Goal: Entertainment & Leisure: Consume media (video, audio)

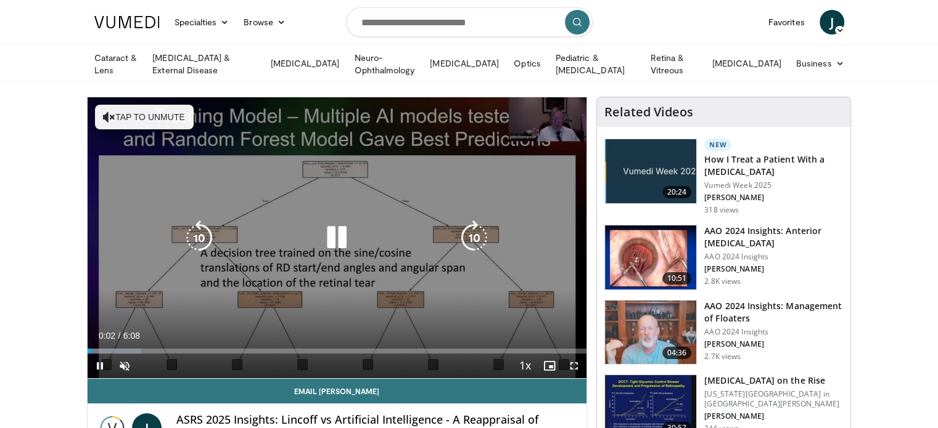
click at [134, 113] on button "Tap to unmute" at bounding box center [144, 117] width 99 height 25
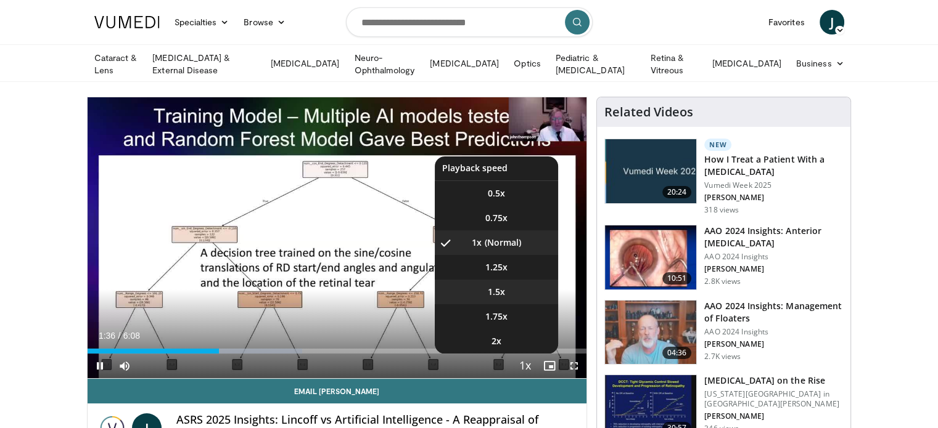
click at [501, 290] on span "1.5x" at bounding box center [496, 292] width 17 height 12
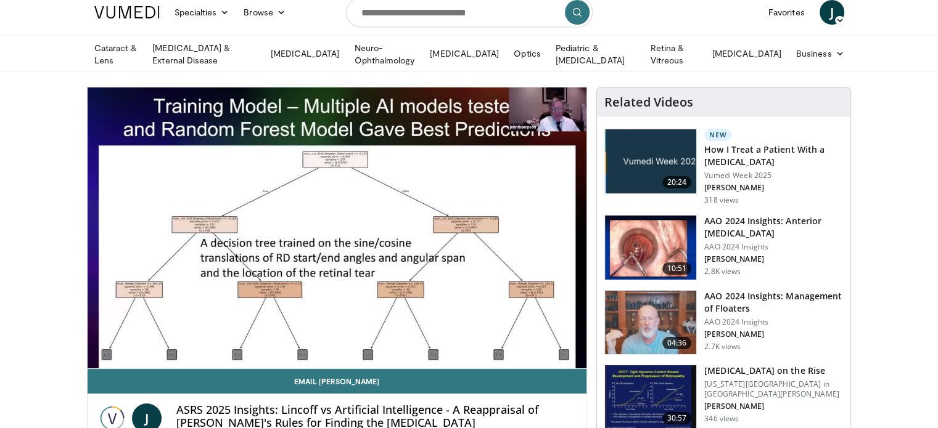
scroll to position [5, 0]
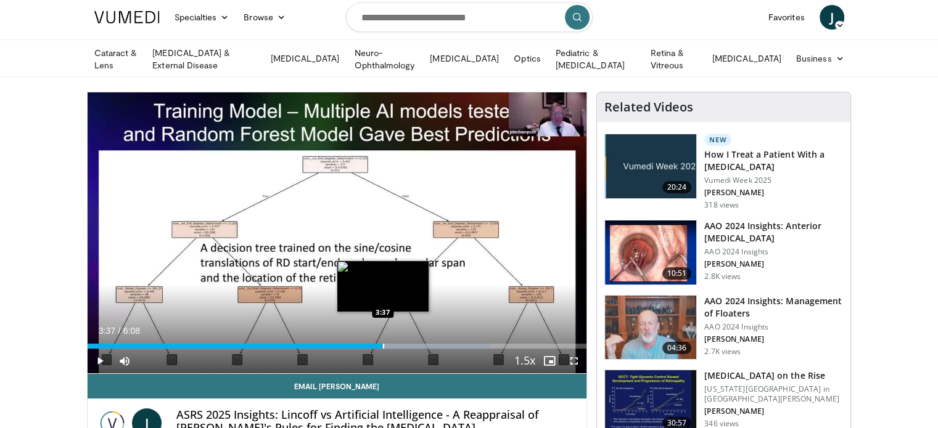
click at [382, 344] on div "Loaded : 80.76% 3:37 3:37" at bounding box center [337, 346] width 499 height 5
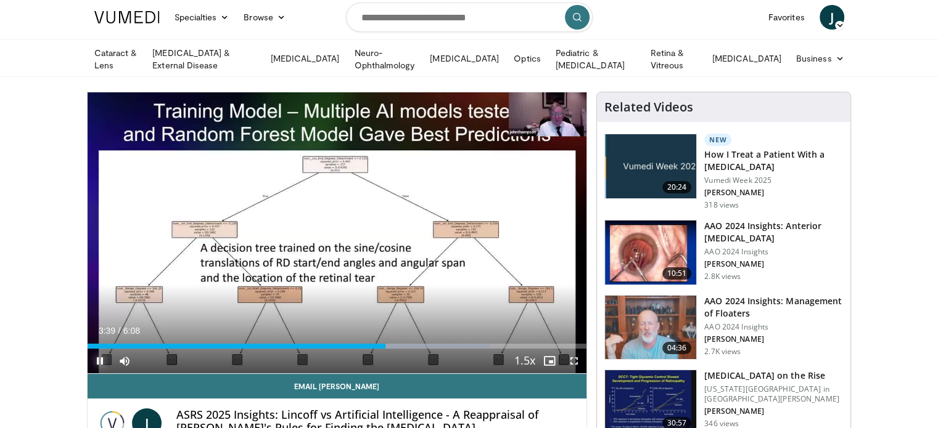
click at [96, 357] on span "Video Player" at bounding box center [100, 361] width 25 height 25
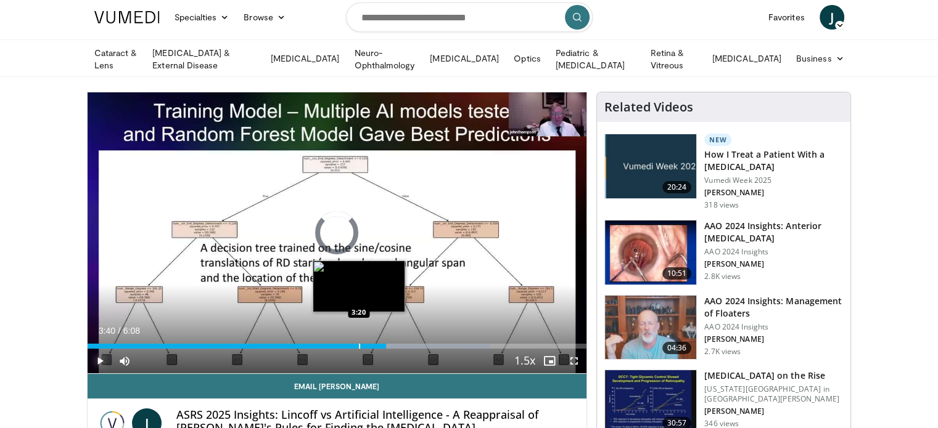
click at [359, 344] on div "Progress Bar" at bounding box center [359, 346] width 1 height 5
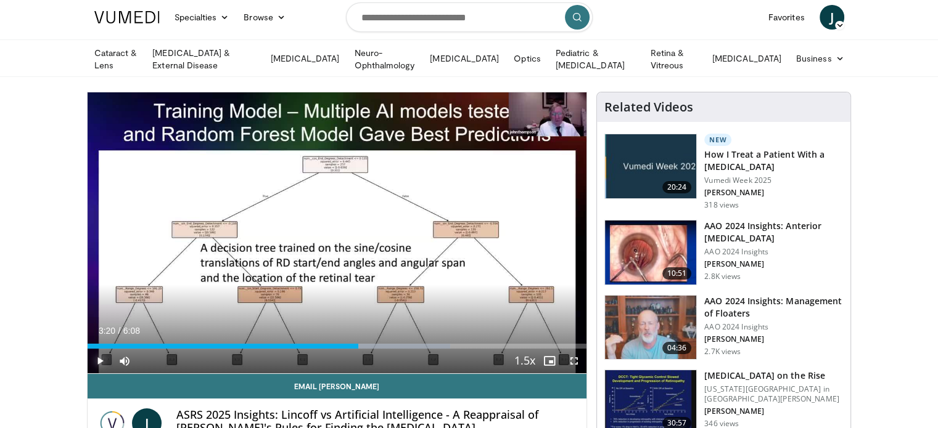
click at [103, 357] on span "Video Player" at bounding box center [100, 361] width 25 height 25
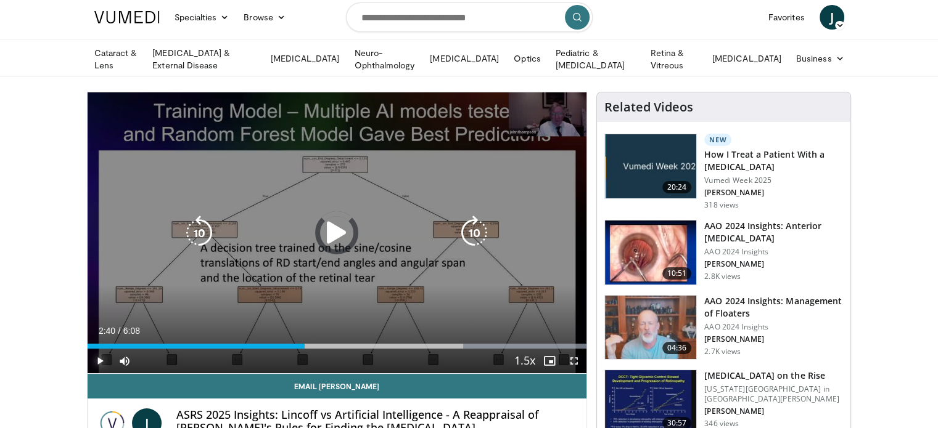
click at [0, 0] on div "Progress Bar" at bounding box center [0, 0] width 0 height 0
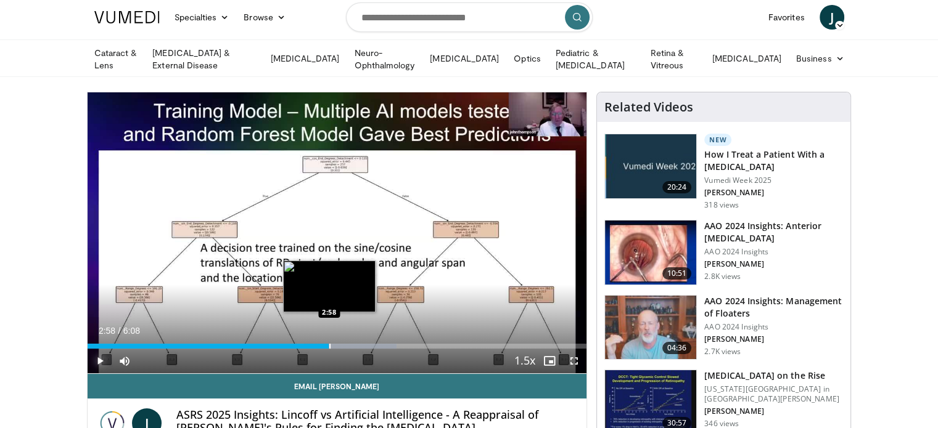
click at [329, 345] on div "Progress Bar" at bounding box center [329, 346] width 1 height 5
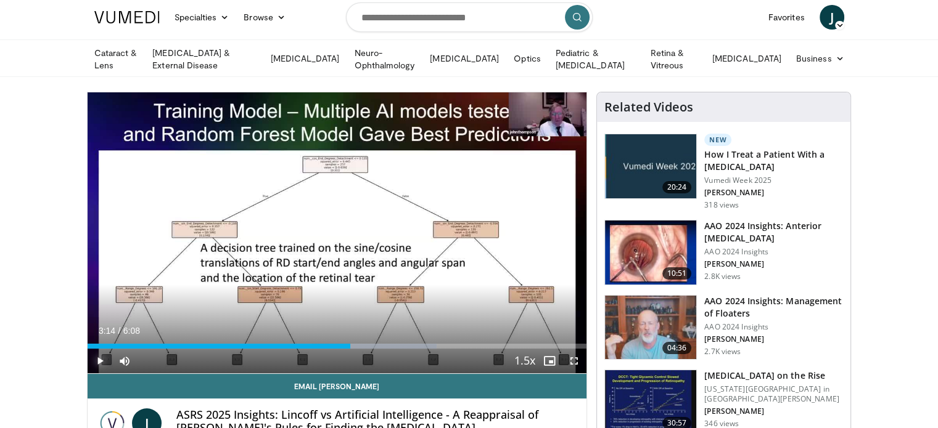
click at [351, 344] on div "Progress Bar" at bounding box center [351, 346] width 1 height 5
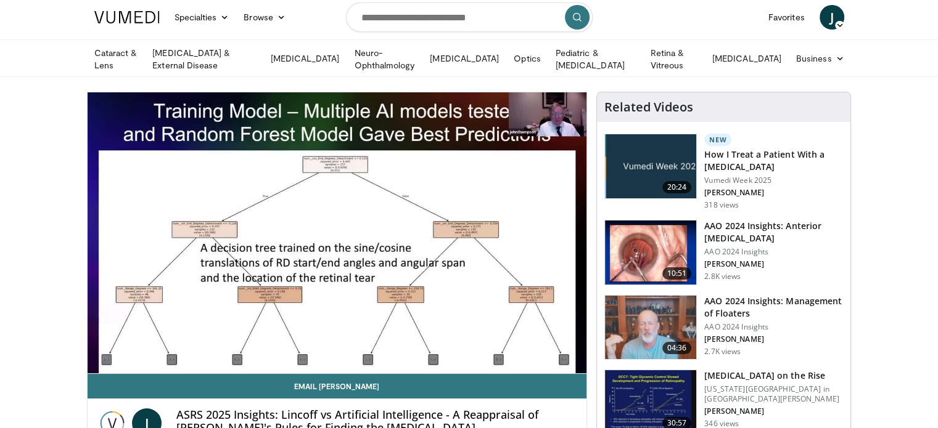
click at [777, 224] on h3 "AAO 2024 Insights: Anterior [MEDICAL_DATA]" at bounding box center [773, 232] width 139 height 25
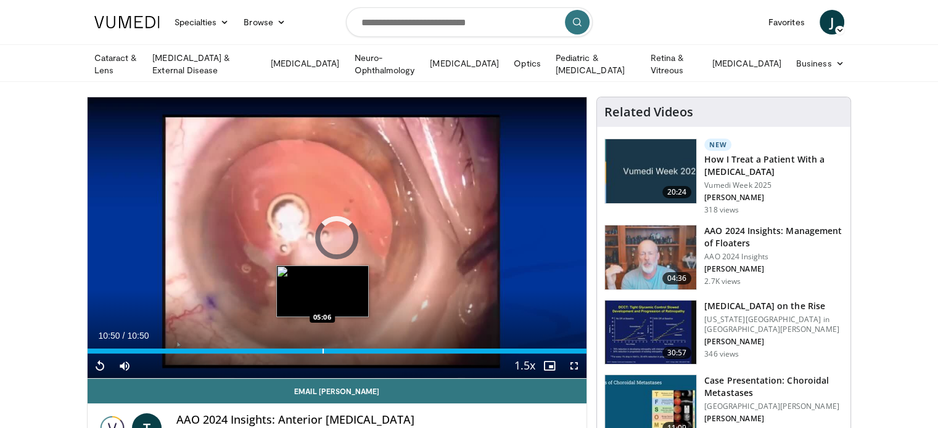
click at [322, 349] on div "Progress Bar" at bounding box center [322, 351] width 1 height 5
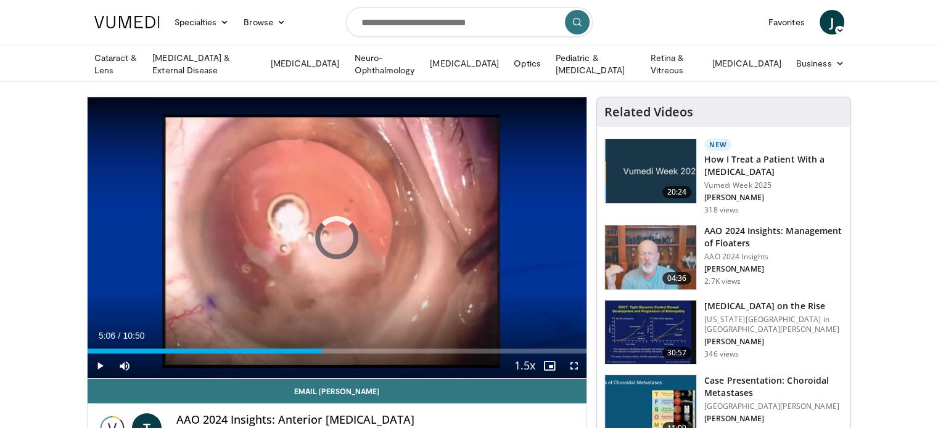
click at [247, 349] on div "Progress Bar" at bounding box center [246, 351] width 1 height 5
click at [101, 366] on span "Video Player" at bounding box center [100, 366] width 25 height 25
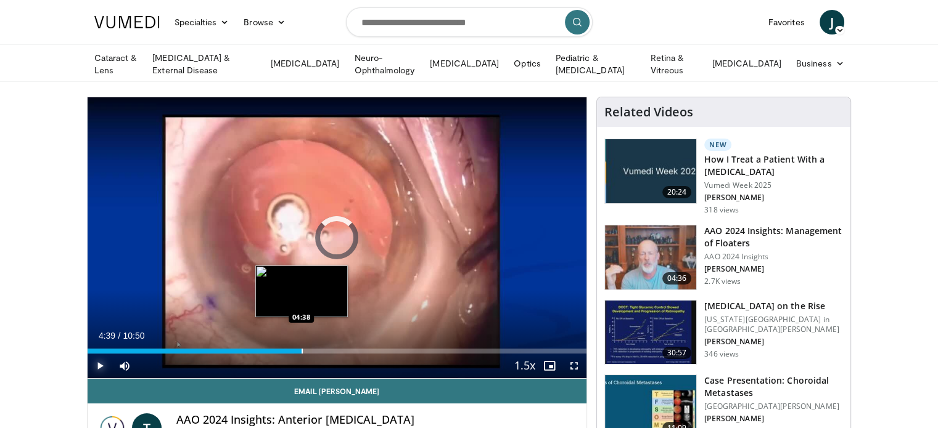
click at [301, 349] on div "Progress Bar" at bounding box center [301, 351] width 1 height 5
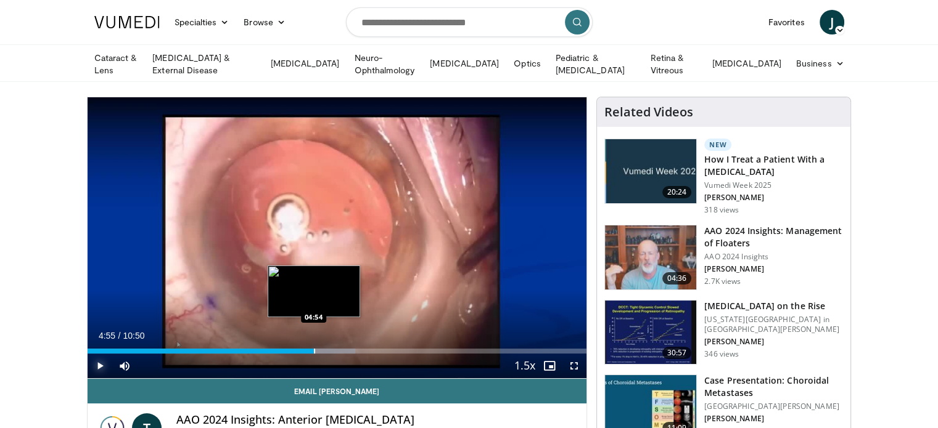
click at [314, 350] on div "Progress Bar" at bounding box center [314, 351] width 1 height 5
click at [328, 349] on div "Progress Bar" at bounding box center [328, 351] width 1 height 5
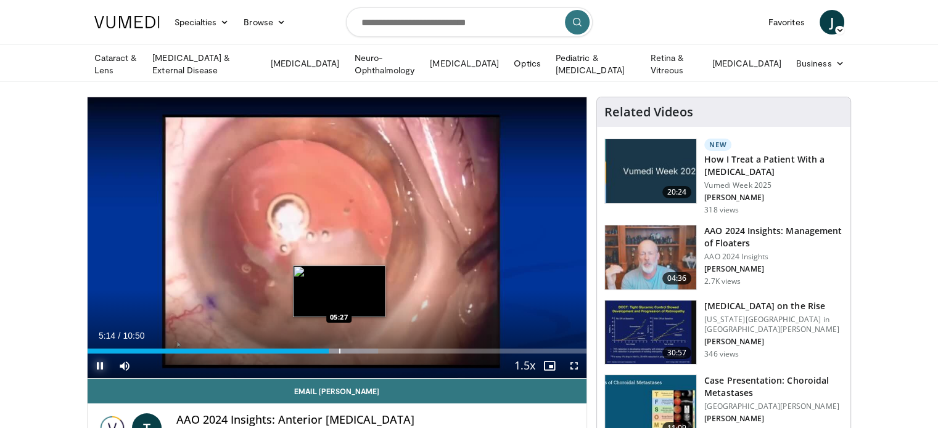
click at [339, 349] on div "Progress Bar" at bounding box center [339, 351] width 1 height 5
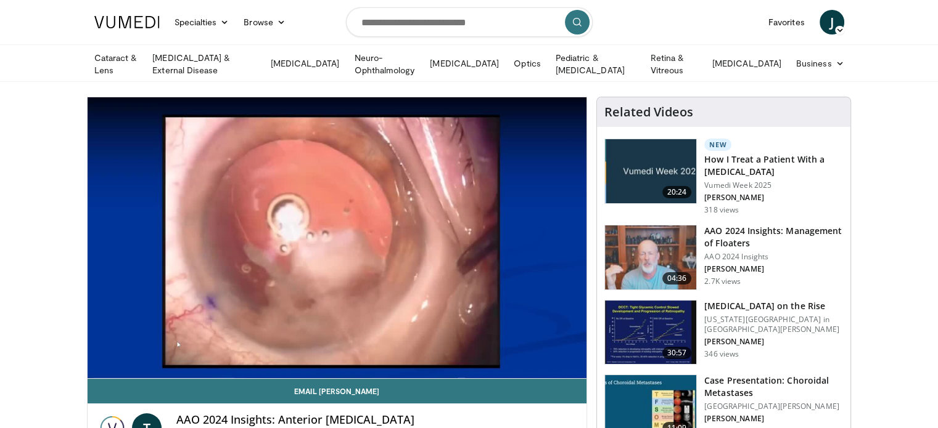
click at [353, 346] on div "30 seconds Tap to unmute" at bounding box center [337, 237] width 499 height 281
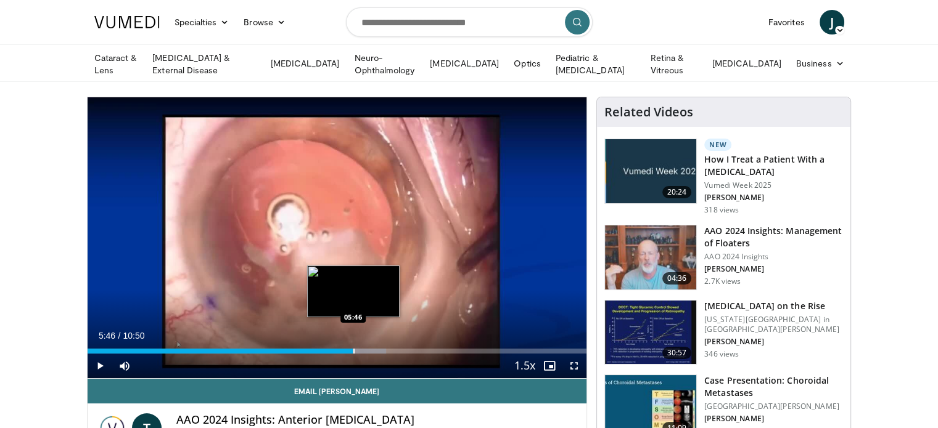
click at [353, 349] on div "Progress Bar" at bounding box center [353, 351] width 1 height 5
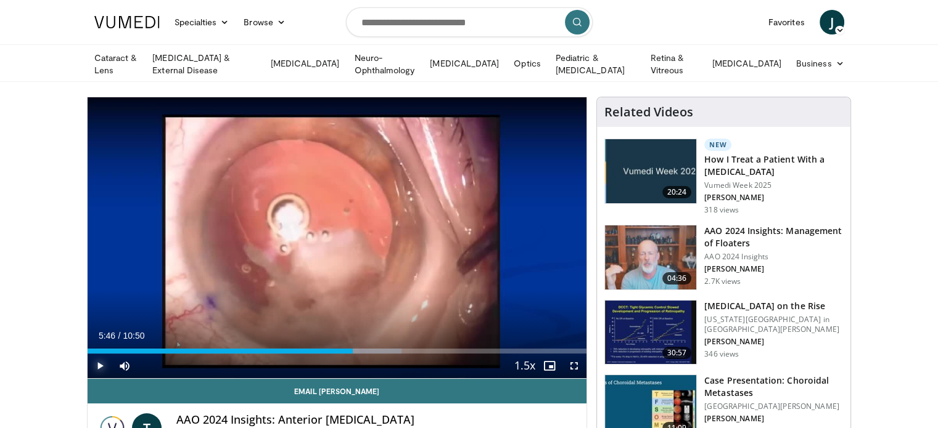
click at [96, 364] on span "Video Player" at bounding box center [100, 366] width 25 height 25
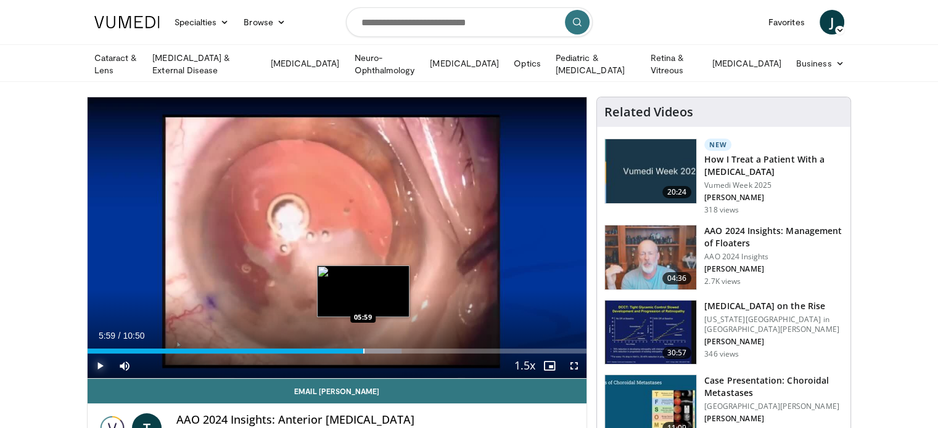
click at [363, 350] on div "Progress Bar" at bounding box center [363, 351] width 1 height 5
click at [380, 349] on div "Progress Bar" at bounding box center [380, 351] width 1 height 5
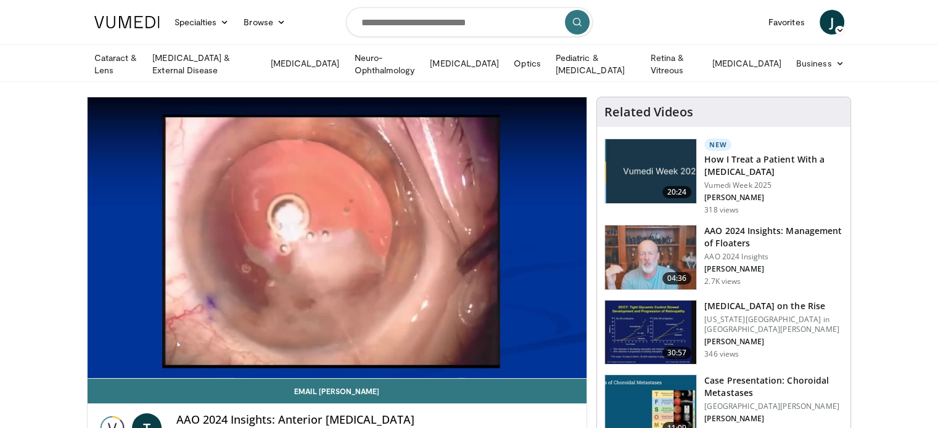
click at [391, 350] on video-js "**********" at bounding box center [337, 238] width 499 height 282
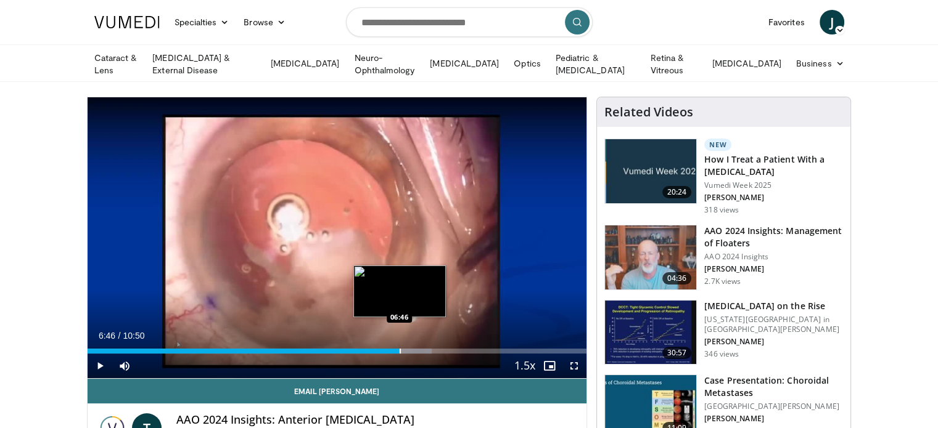
click at [399, 349] on div "Progress Bar" at bounding box center [399, 351] width 1 height 5
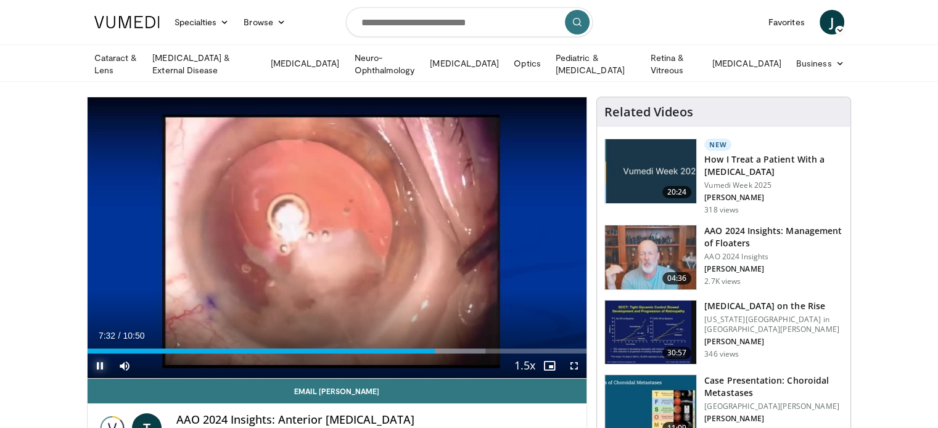
click at [99, 361] on span "Video Player" at bounding box center [100, 366] width 25 height 25
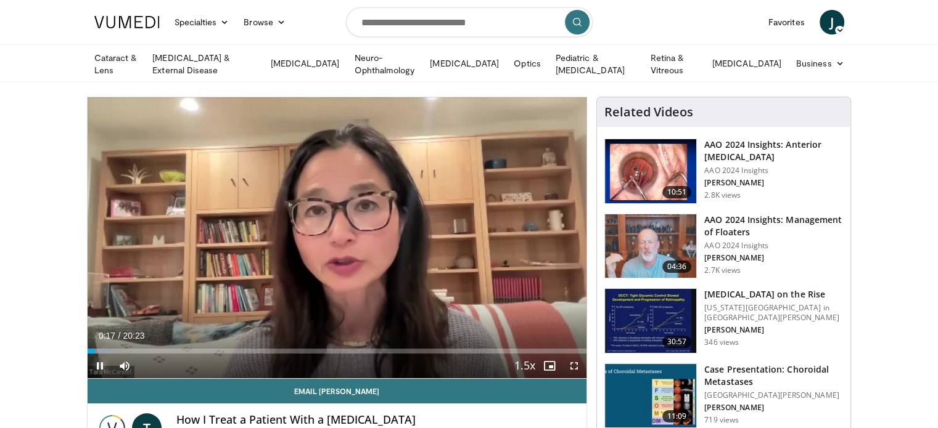
click at [101, 359] on span "Video Player" at bounding box center [100, 366] width 25 height 25
